Goal: Task Accomplishment & Management: Use online tool/utility

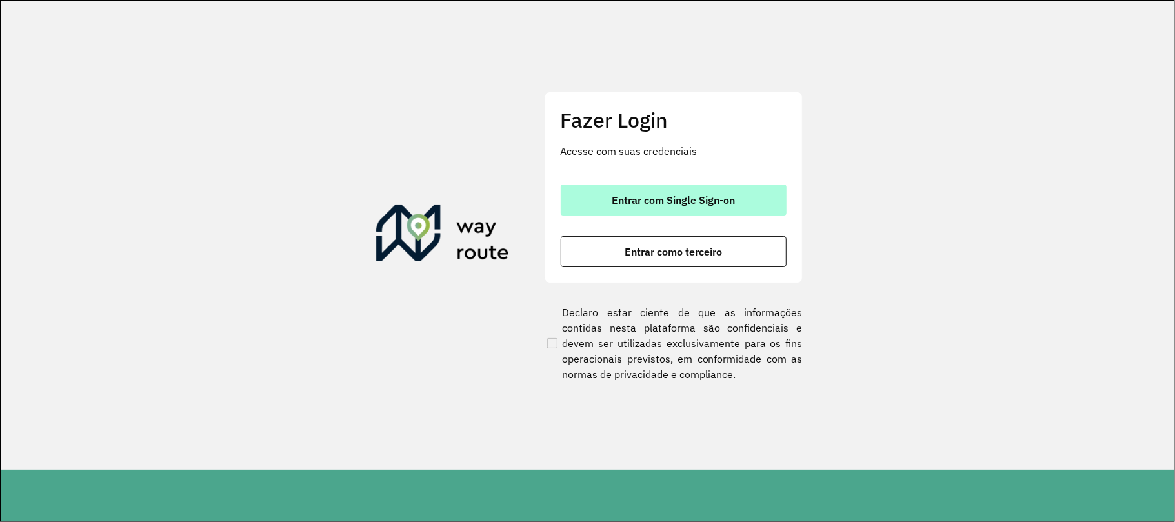
click at [700, 197] on span "Entrar com Single Sign-on" at bounding box center [673, 200] width 123 height 10
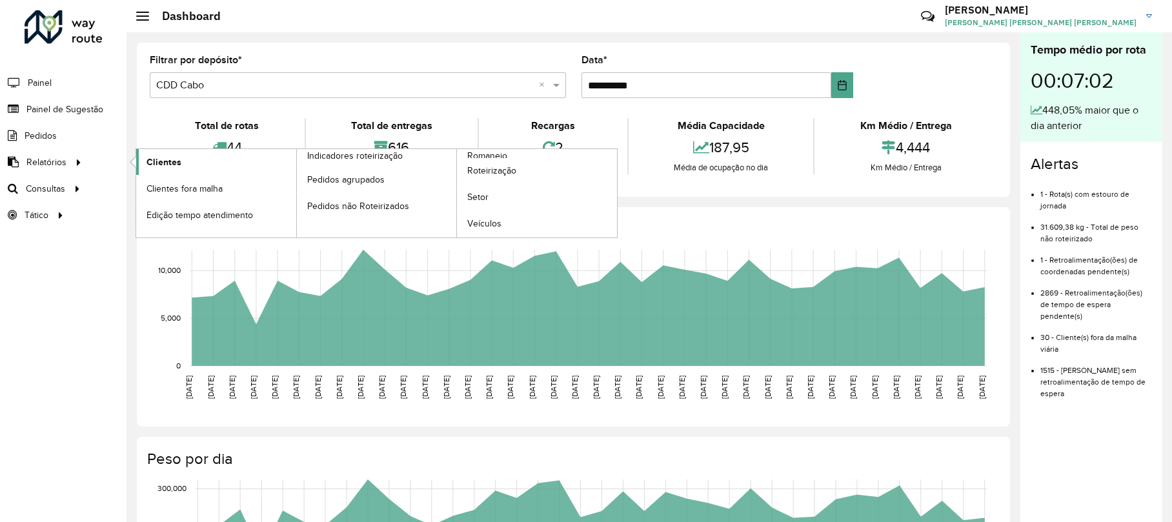
click at [156, 164] on span "Clientes" at bounding box center [163, 163] width 35 height 14
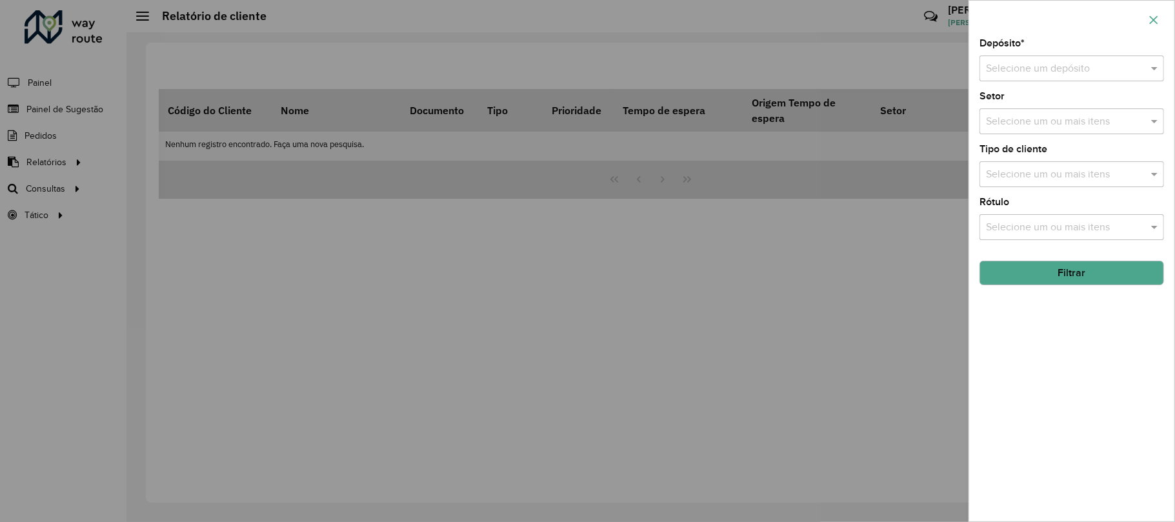
click at [1154, 26] on button "button" at bounding box center [1153, 20] width 21 height 21
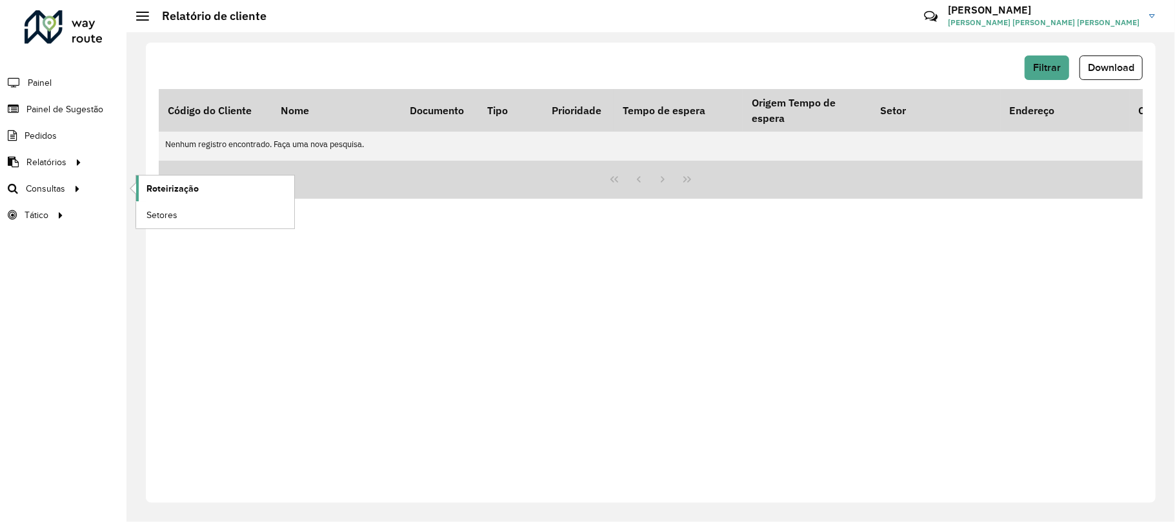
click at [177, 194] on span "Roteirização" at bounding box center [172, 189] width 52 height 14
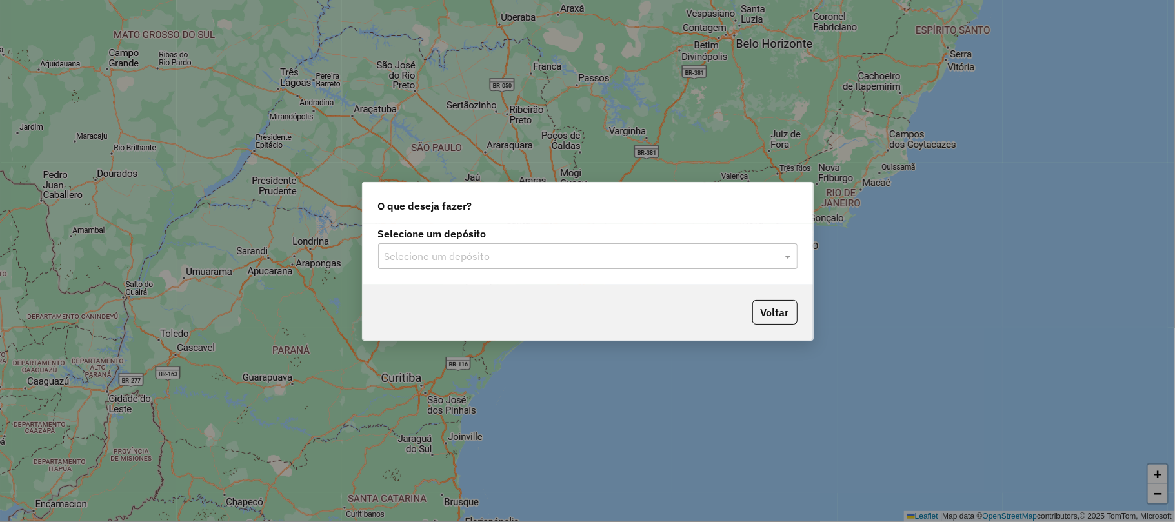
click at [669, 261] on input "text" at bounding box center [575, 256] width 381 height 15
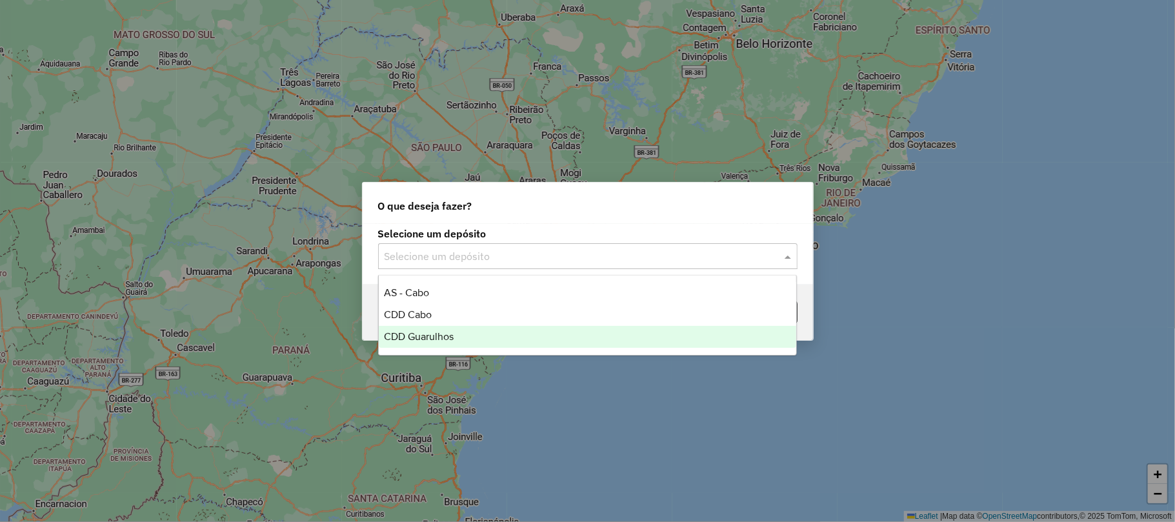
click at [417, 338] on span "CDD Guarulhos" at bounding box center [419, 336] width 70 height 11
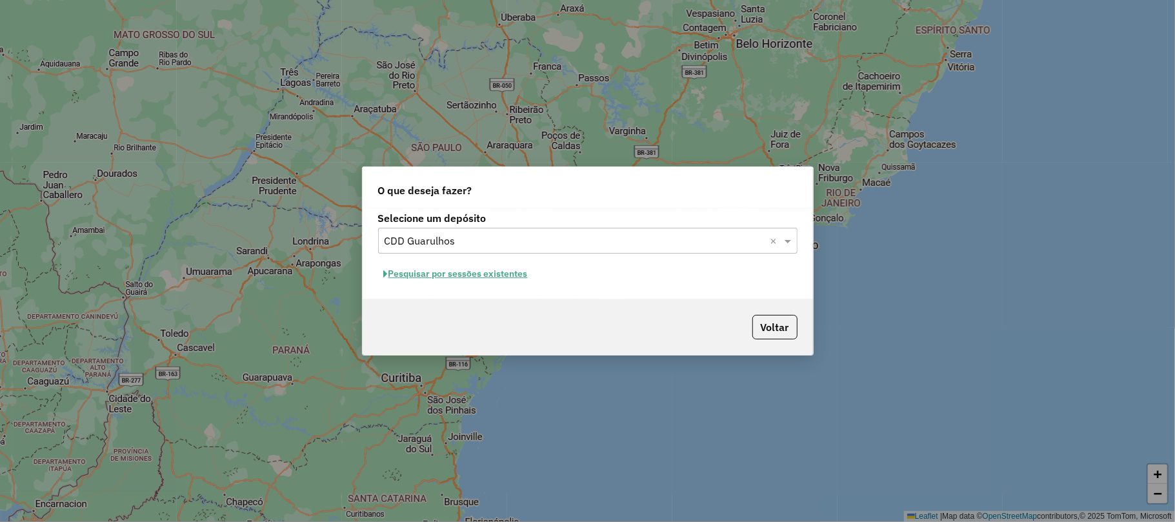
click at [453, 272] on button "Pesquisar por sessões existentes" at bounding box center [456, 274] width 156 height 20
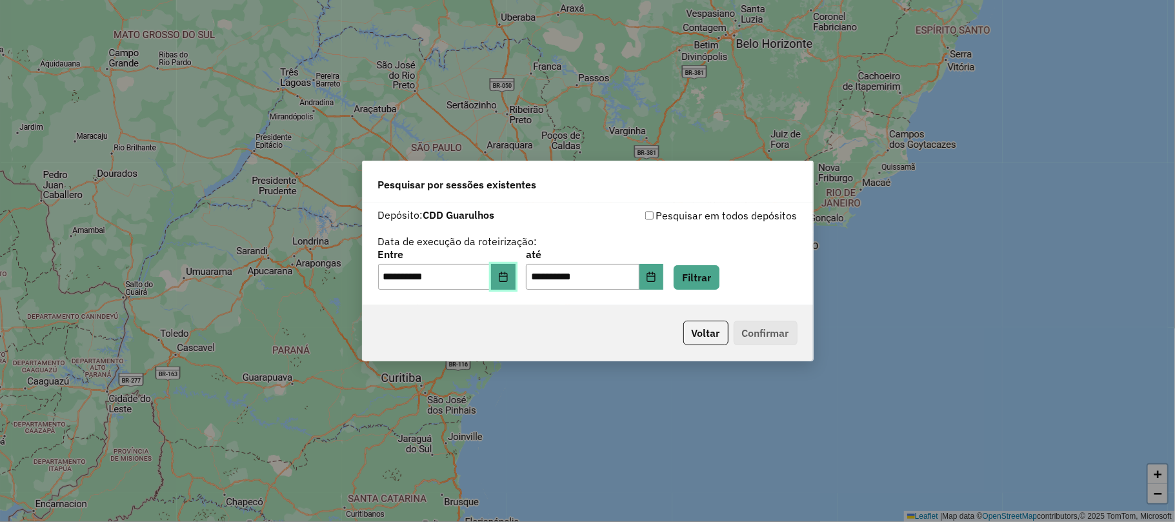
click at [509, 281] on icon "Choose Date" at bounding box center [503, 277] width 10 height 10
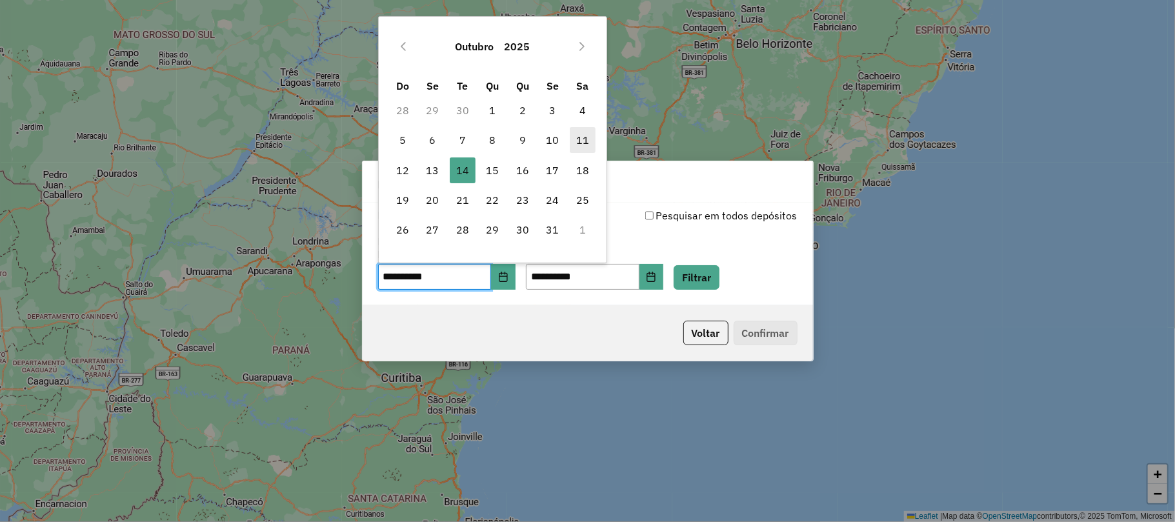
click at [578, 148] on span "11" at bounding box center [583, 140] width 26 height 26
type input "**********"
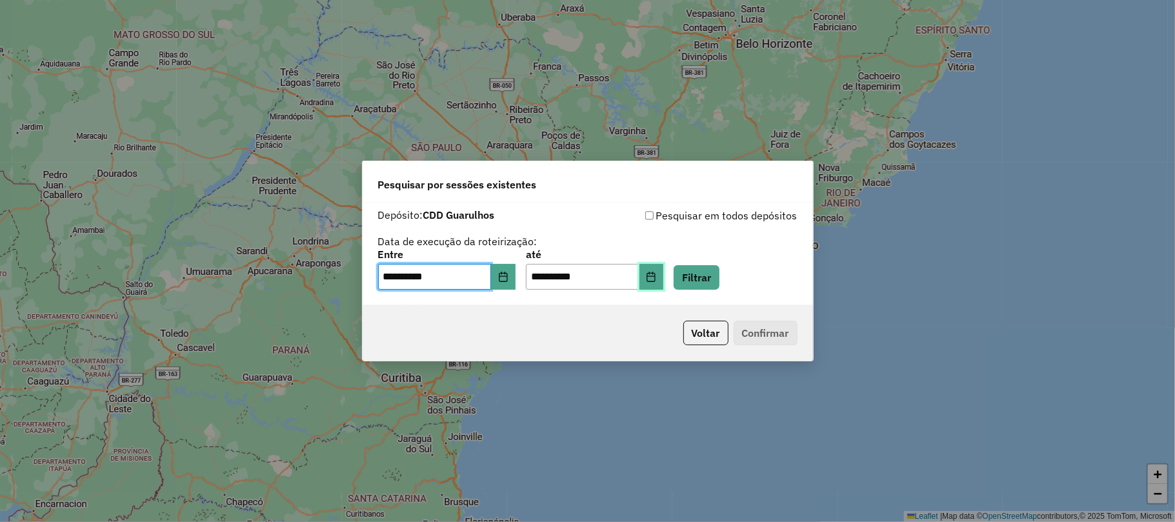
click at [664, 282] on button "Choose Date" at bounding box center [652, 277] width 25 height 26
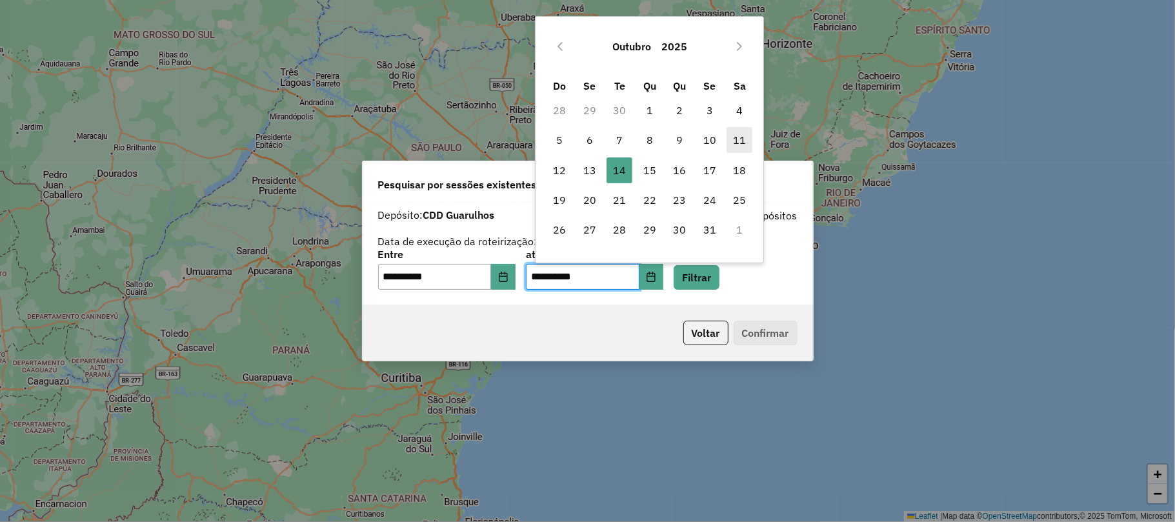
click at [742, 135] on span "11" at bounding box center [740, 140] width 26 height 26
type input "**********"
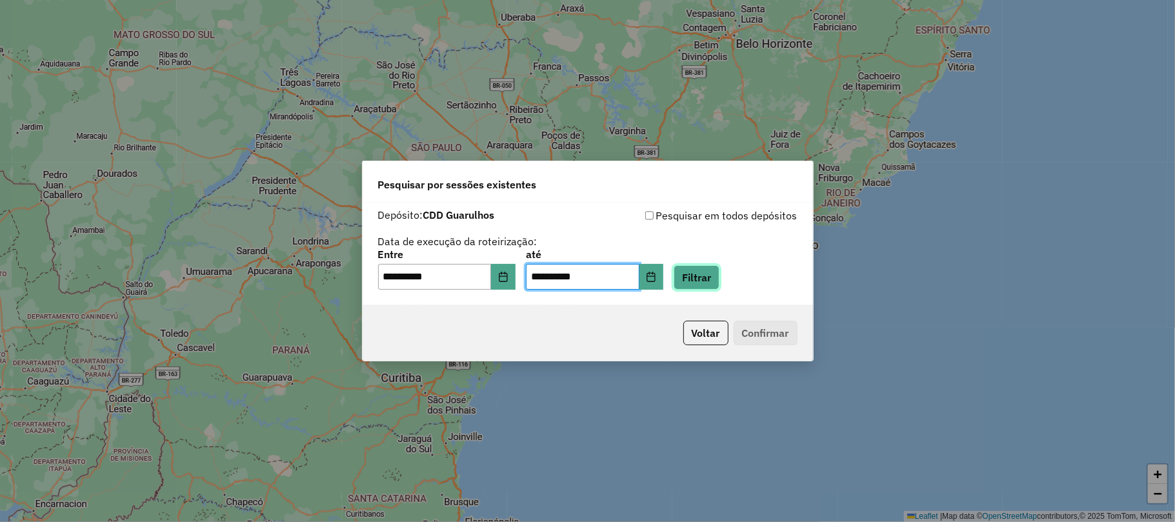
click at [720, 272] on button "Filtrar" at bounding box center [697, 277] width 46 height 25
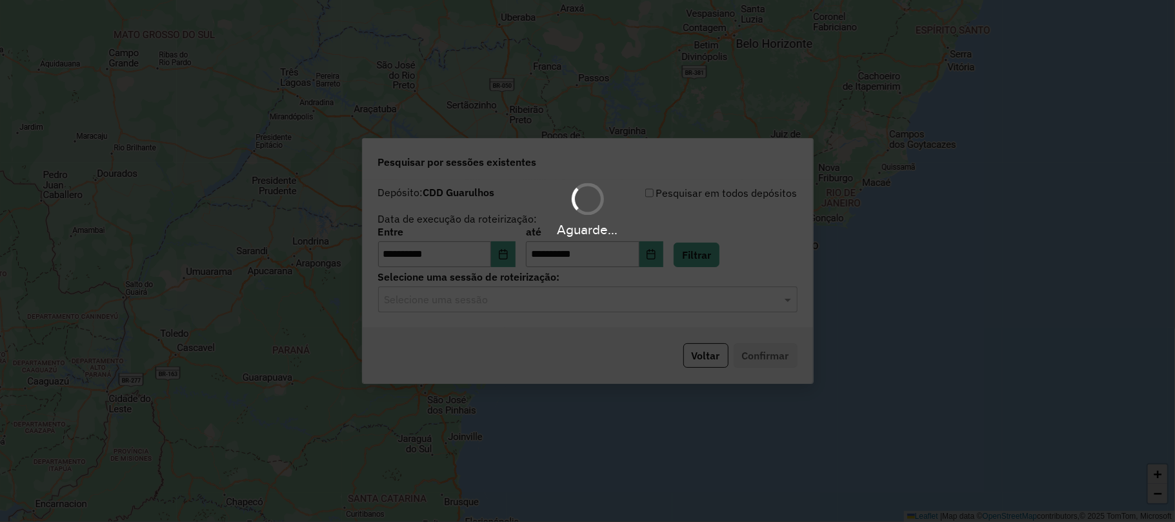
click at [524, 305] on input "text" at bounding box center [575, 299] width 381 height 15
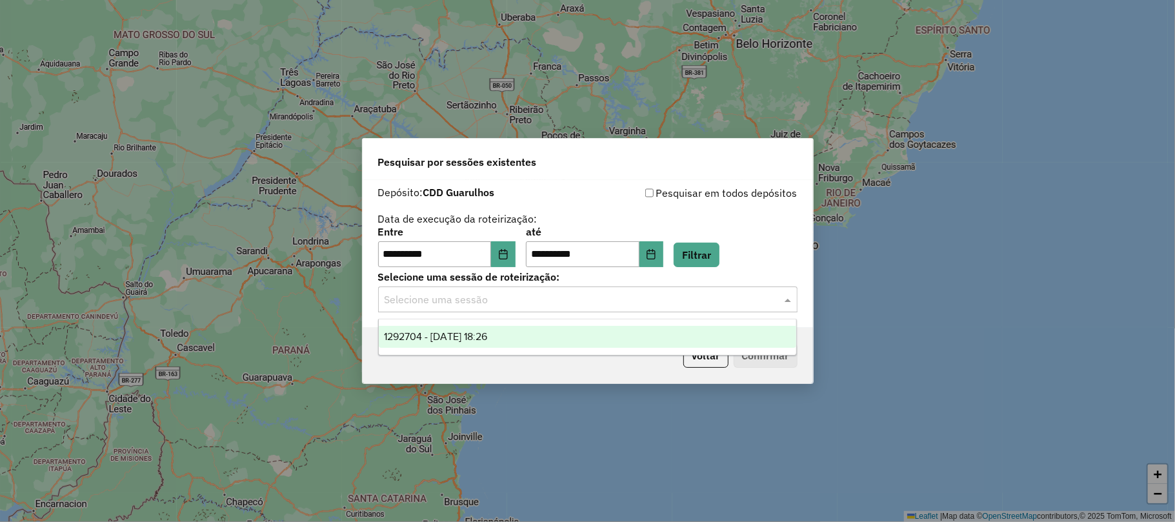
click at [504, 346] on div "1292704 - 11/10/2025 18:26" at bounding box center [588, 337] width 418 height 22
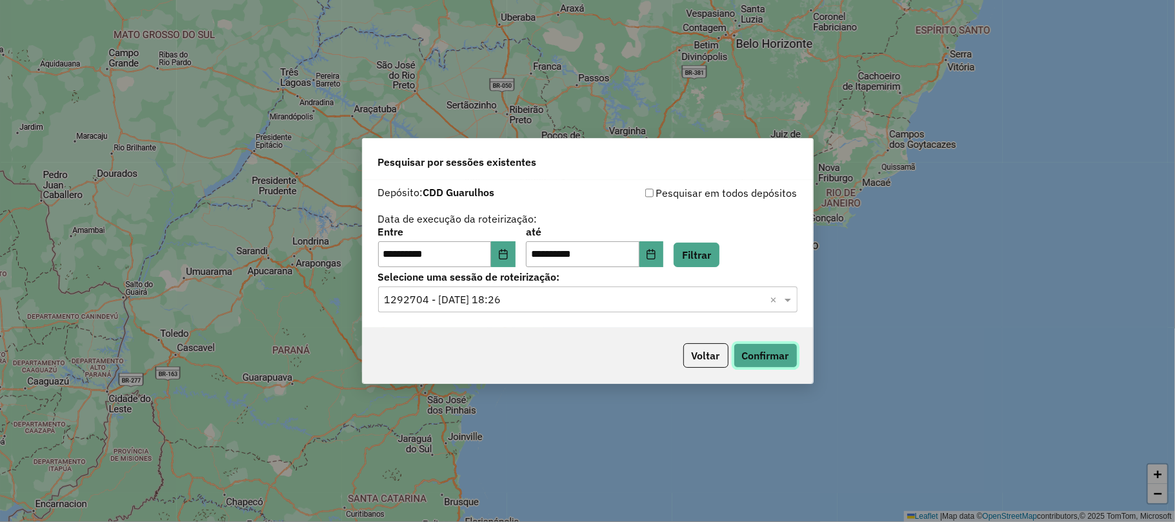
click at [762, 357] on button "Confirmar" at bounding box center [766, 355] width 64 height 25
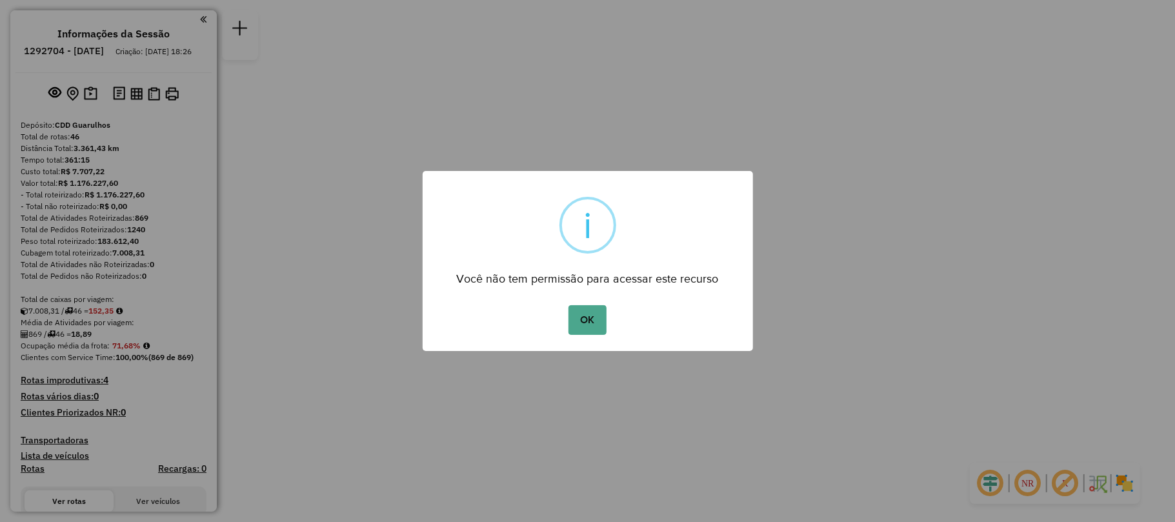
click at [594, 316] on button "OK" at bounding box center [588, 320] width 38 height 30
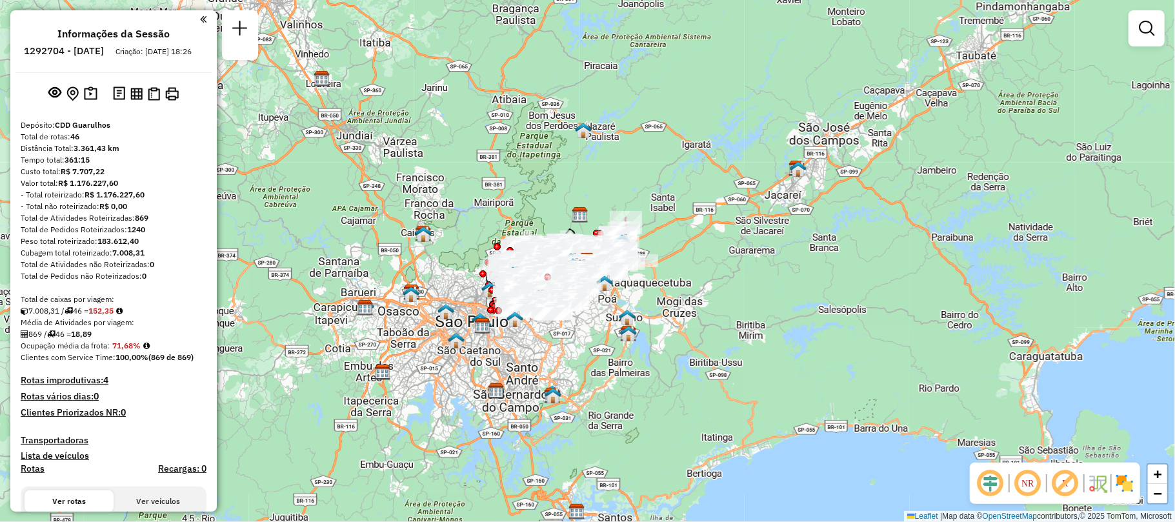
scroll to position [2003, 0]
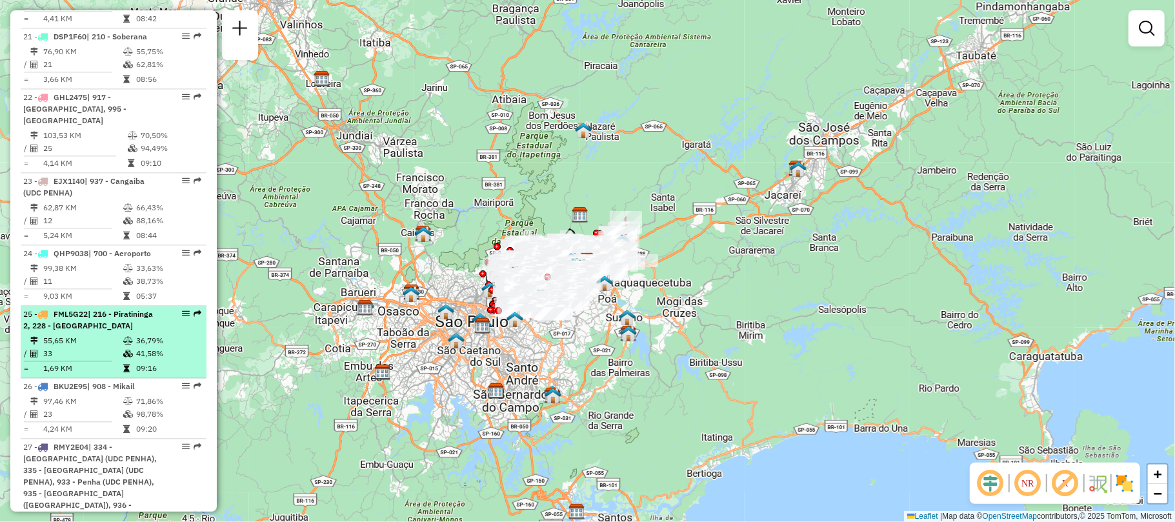
click at [104, 334] on td "55,65 KM" at bounding box center [83, 340] width 80 height 13
select select "**********"
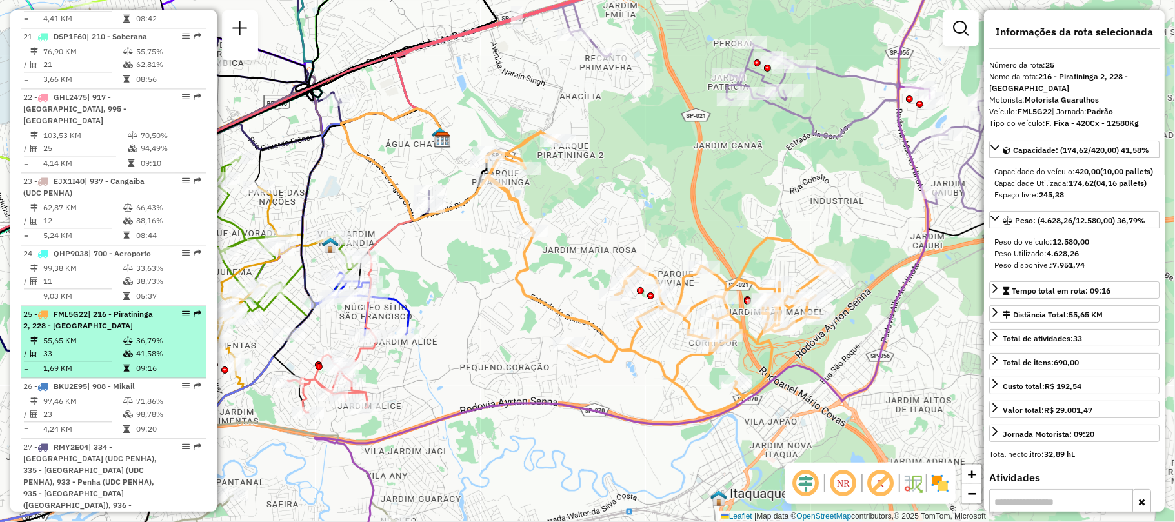
click at [182, 310] on em at bounding box center [186, 314] width 8 height 8
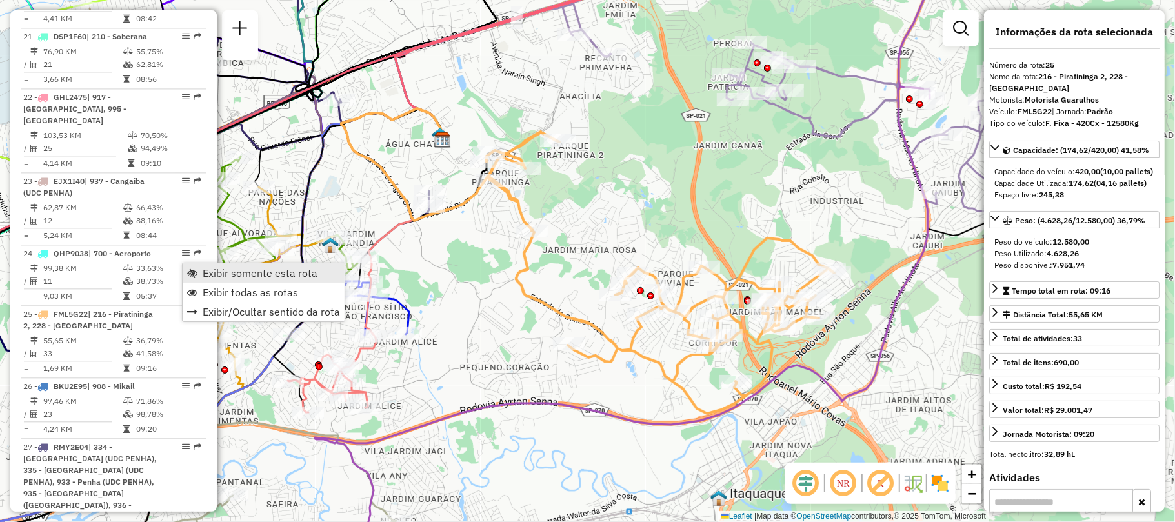
click at [221, 270] on span "Exibir somente esta rota" at bounding box center [260, 273] width 115 height 10
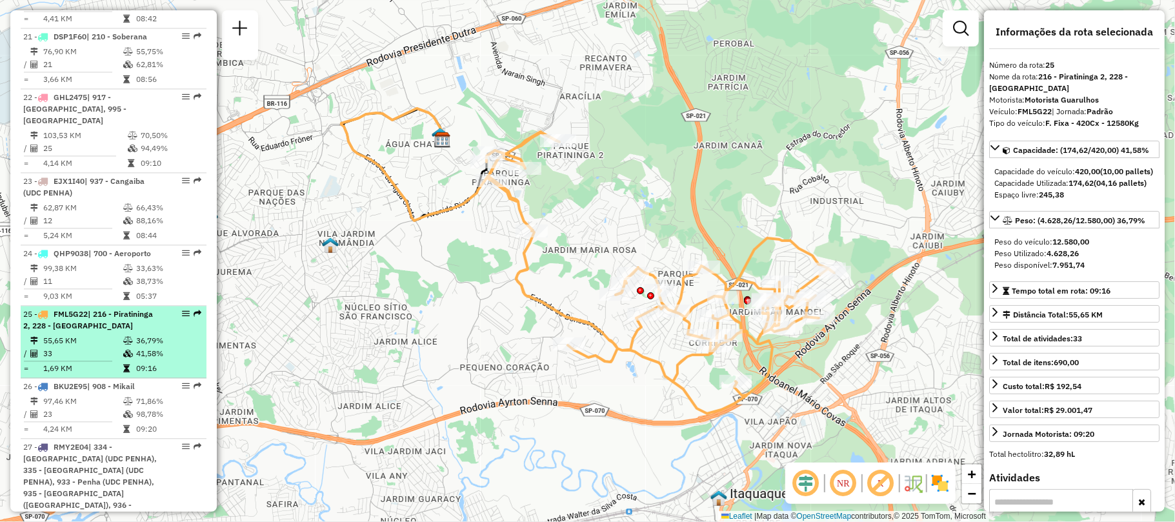
click at [81, 347] on td "33" at bounding box center [83, 353] width 80 height 13
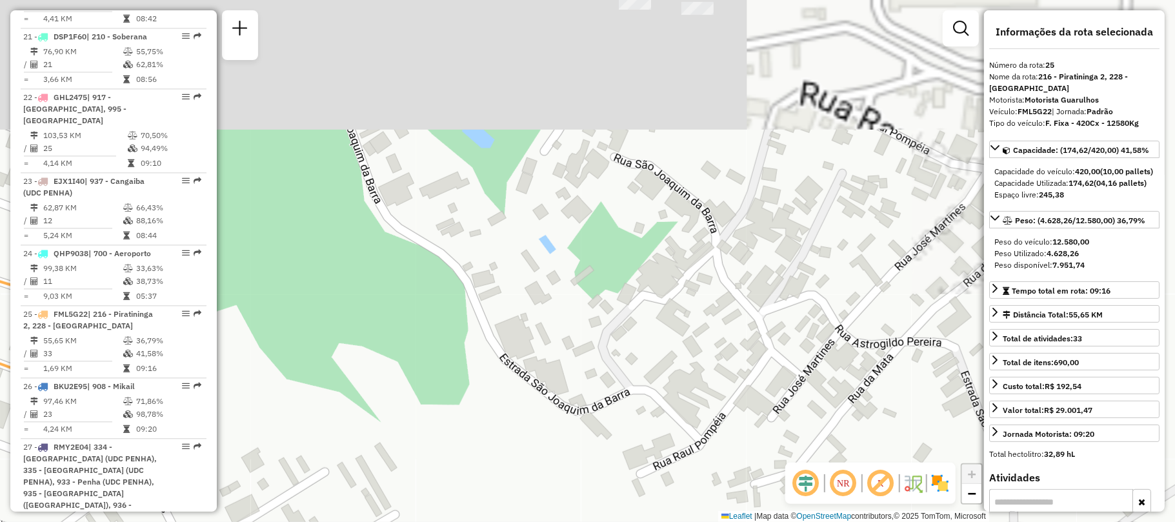
drag, startPoint x: 550, startPoint y: 81, endPoint x: 558, endPoint y: 475, distance: 394.4
click at [558, 475] on div "Janela de atendimento Grade de atendimento Capacidade Transportadoras Veículos …" at bounding box center [587, 261] width 1175 height 522
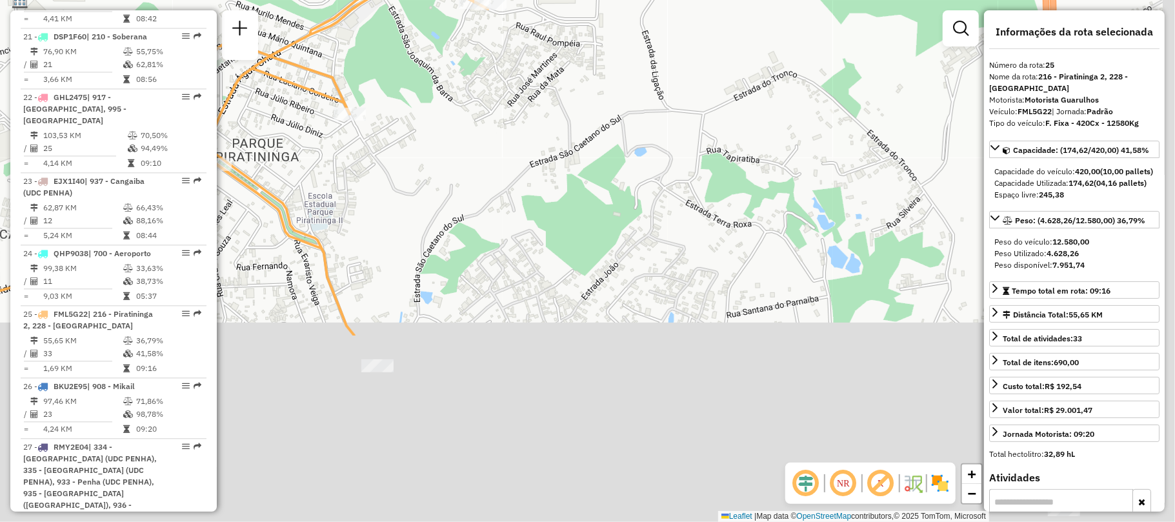
drag, startPoint x: 680, startPoint y: 364, endPoint x: 610, endPoint y: 97, distance: 276.3
click at [610, 97] on div "Janela de atendimento Grade de atendimento Capacidade Transportadoras Veículos …" at bounding box center [587, 261] width 1175 height 522
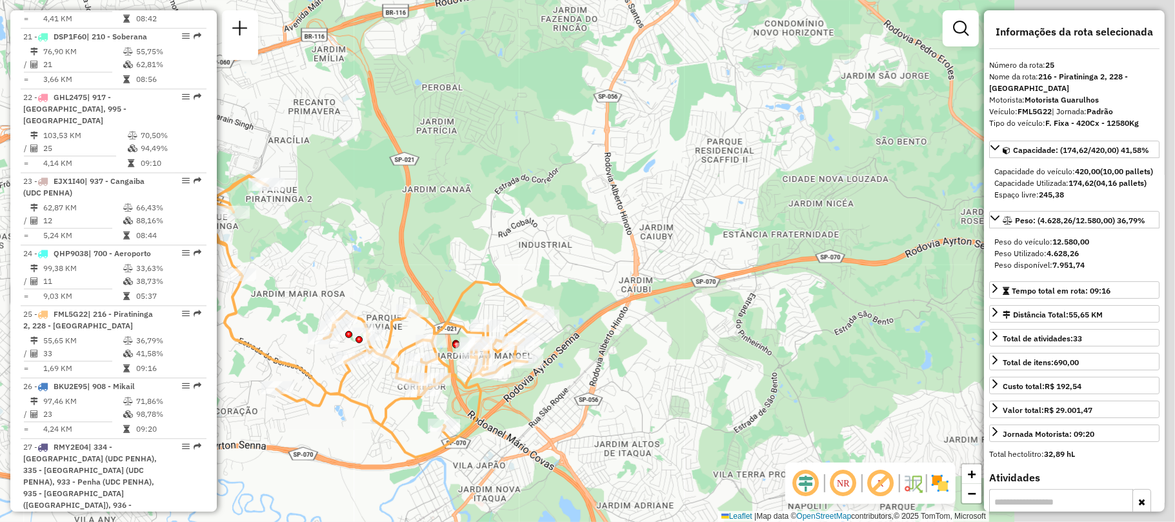
drag, startPoint x: 900, startPoint y: 163, endPoint x: 378, endPoint y: 213, distance: 523.8
click at [378, 213] on div "Janela de atendimento Grade de atendimento Capacidade Transportadoras Veículos …" at bounding box center [587, 261] width 1175 height 522
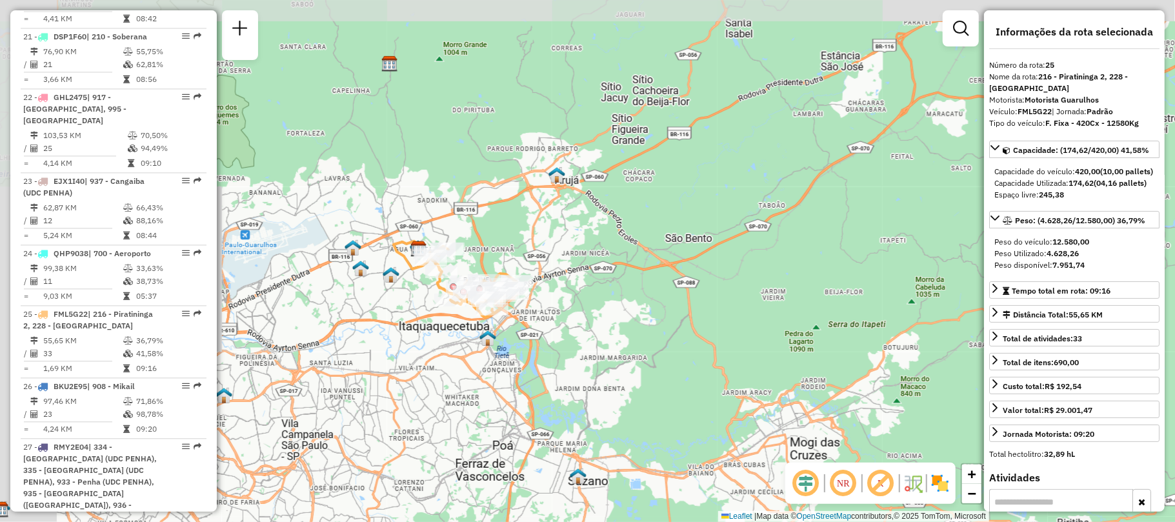
drag, startPoint x: 506, startPoint y: 181, endPoint x: 612, endPoint y: 279, distance: 145.2
click at [612, 279] on div "Janela de atendimento Grade de atendimento Capacidade Transportadoras Veículos …" at bounding box center [587, 261] width 1175 height 522
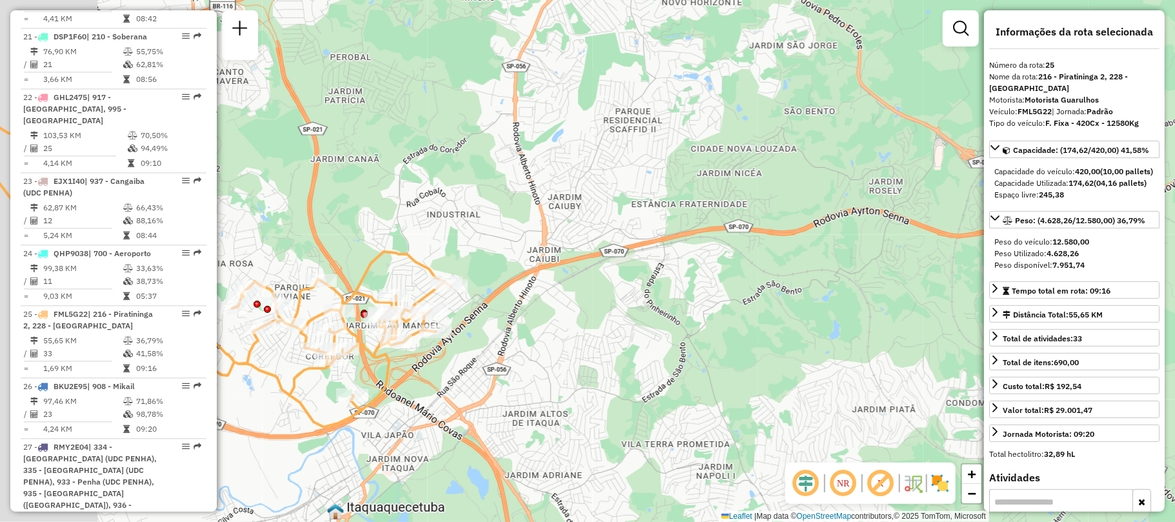
drag, startPoint x: 529, startPoint y: 287, endPoint x: 758, endPoint y: 259, distance: 230.1
click at [758, 259] on div "Janela de atendimento Grade de atendimento Capacidade Transportadoras Veículos …" at bounding box center [587, 261] width 1175 height 522
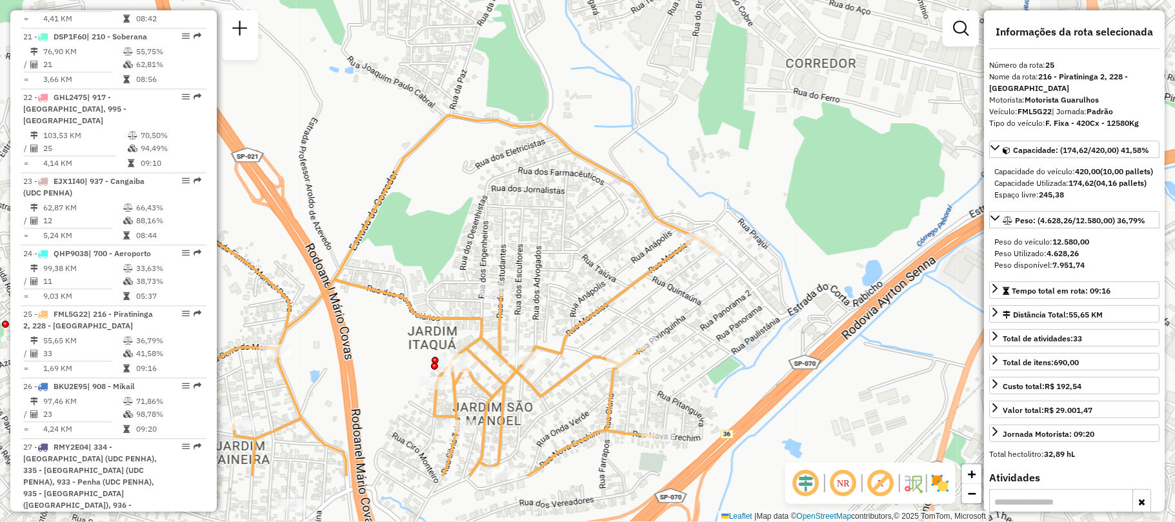
drag, startPoint x: 321, startPoint y: 439, endPoint x: 581, endPoint y: 285, distance: 301.8
click at [546, 310] on icon at bounding box center [393, 296] width 655 height 361
click at [582, 284] on div "Janela de atendimento Grade de atendimento Capacidade Transportadoras Veículos …" at bounding box center [587, 261] width 1175 height 522
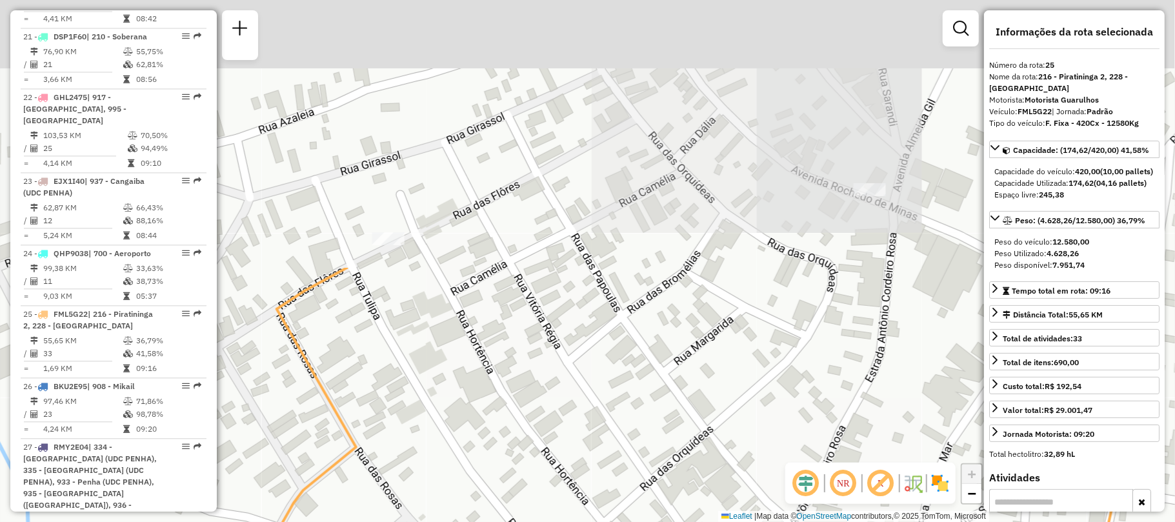
drag, startPoint x: 338, startPoint y: 106, endPoint x: 405, endPoint y: 429, distance: 330.2
click at [405, 429] on div "Rota 25 - Placa FML5G22 91624279 - JUTAY DE JESUS MORAE Janela de atendimento G…" at bounding box center [587, 261] width 1175 height 522
